Goal: Communication & Community: Answer question/provide support

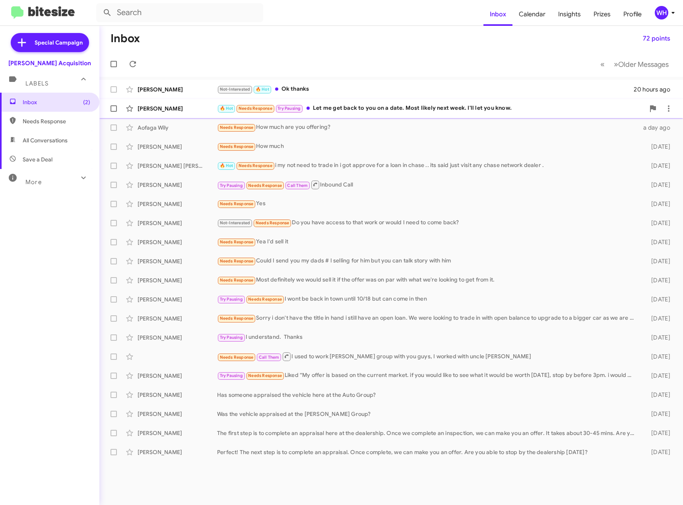
click at [154, 110] on div "[PERSON_NAME]" at bounding box center [178, 109] width 80 height 8
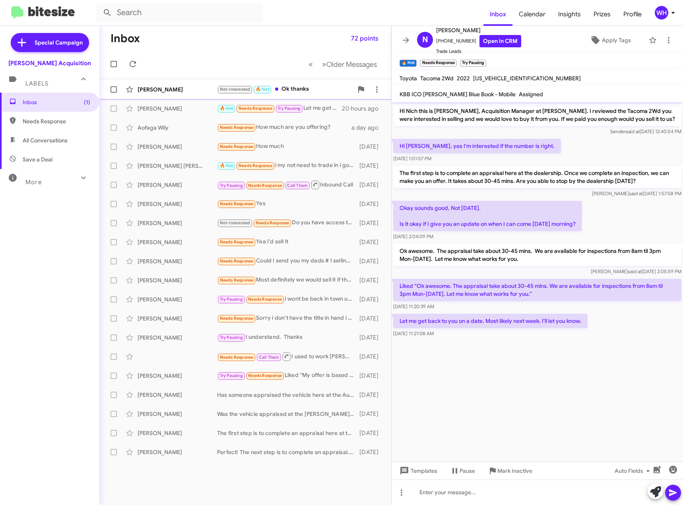
click at [150, 91] on div "[PERSON_NAME]" at bounding box center [178, 90] width 80 height 8
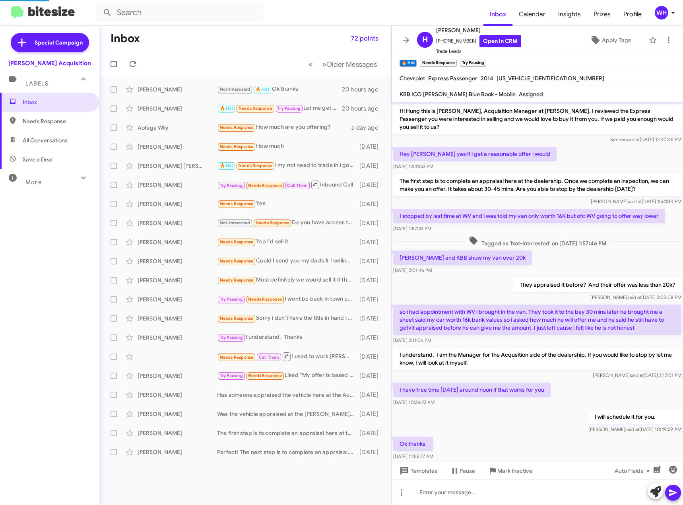
scroll to position [16, 0]
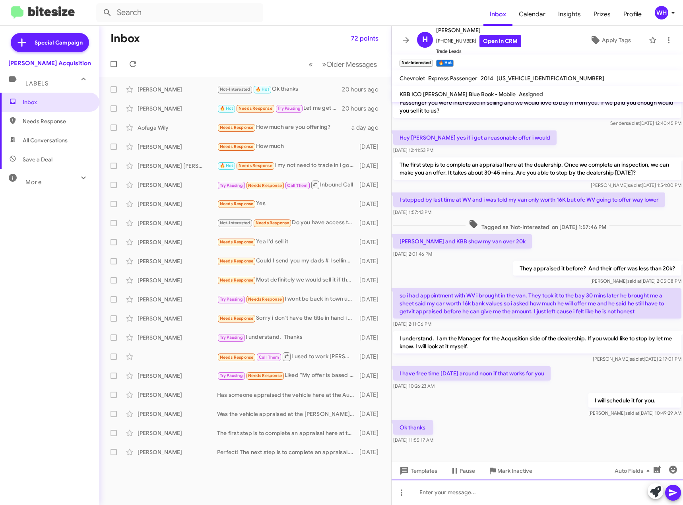
drag, startPoint x: 511, startPoint y: 493, endPoint x: 512, endPoint y: 489, distance: 4.5
click at [512, 490] on div at bounding box center [538, 492] width 292 height 25
click at [444, 491] on div at bounding box center [538, 492] width 292 height 25
click at [277, 496] on div "Inbox 72 points « Previous » Next Older Messages [PERSON_NAME] Not-Interested 🔥…" at bounding box center [245, 265] width 292 height 479
click at [279, 496] on div "Inbox 72 points « Previous » Next Older Messages [PERSON_NAME] Not-Interested 🔥…" at bounding box center [245, 265] width 292 height 479
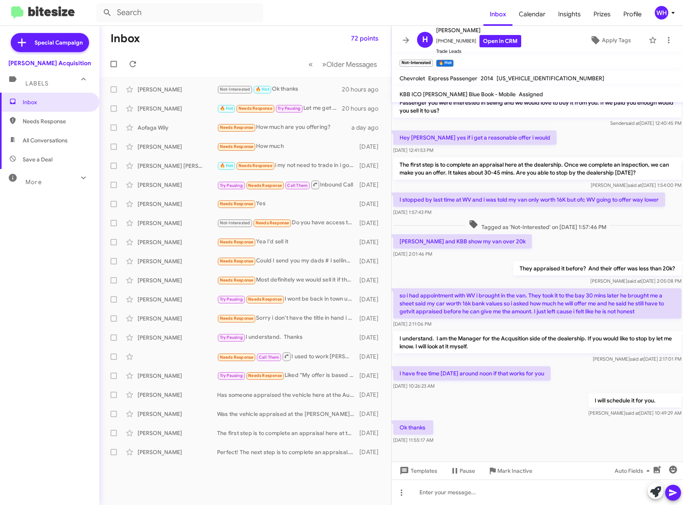
click at [298, 482] on div "Inbox 72 points « Previous » Next Older Messages [PERSON_NAME] Not-Interested 🔥…" at bounding box center [245, 265] width 292 height 479
click at [298, 480] on div "Inbox 72 points « Previous » Next Older Messages [PERSON_NAME] Not-Interested 🔥…" at bounding box center [245, 265] width 292 height 479
click at [277, 489] on div "Inbox 72 points « Previous » Next Older Messages [PERSON_NAME] Not-Interested 🔥…" at bounding box center [245, 265] width 292 height 479
